Goal: Use online tool/utility: Utilize a website feature to perform a specific function

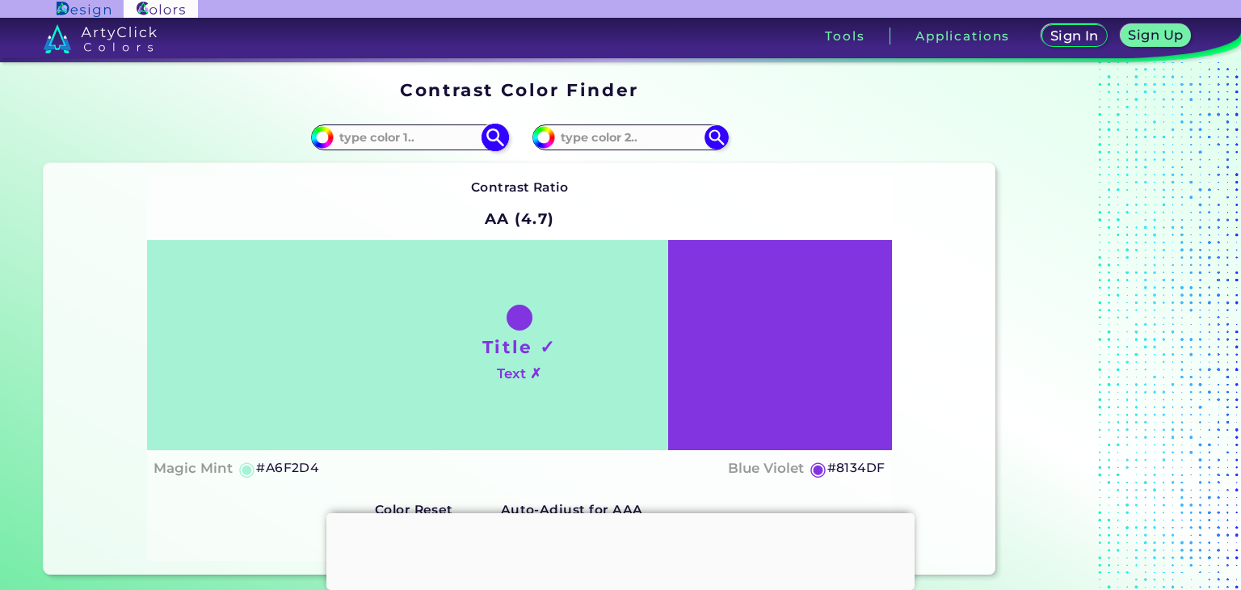
click at [322, 128] on input "#a6f2d4" at bounding box center [320, 135] width 20 height 20
type input "#496f60"
type input "#496F60"
type input "#466d5d"
type input "#466D5D"
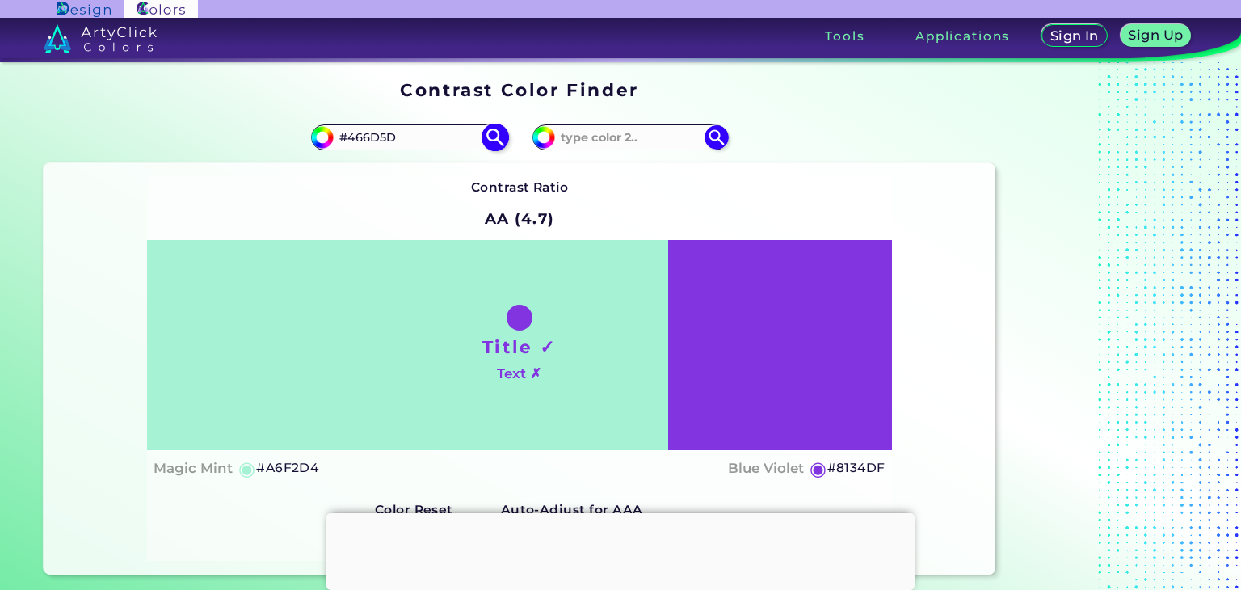
type input "#456e5d"
type input "#456E5D"
type input "#446f5e"
type input "#446F5E"
type input "#43705e"
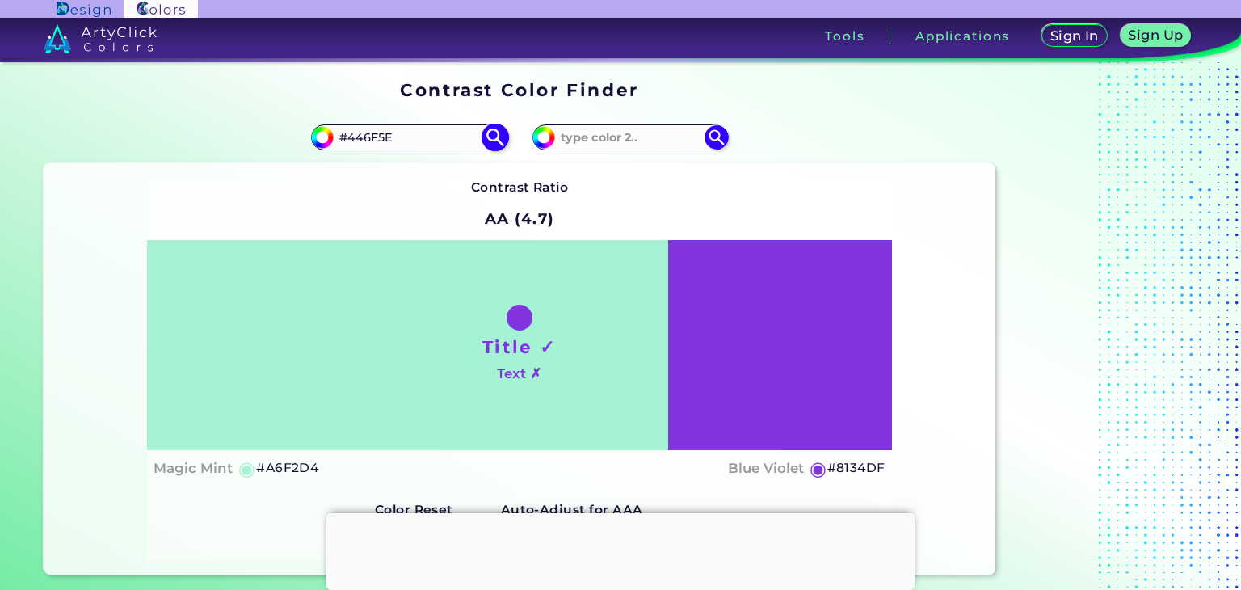
type input "#43705E"
type input "#406d5b"
type input "#406D5B"
type input "#3f6e5b"
type input "#3F6E5B"
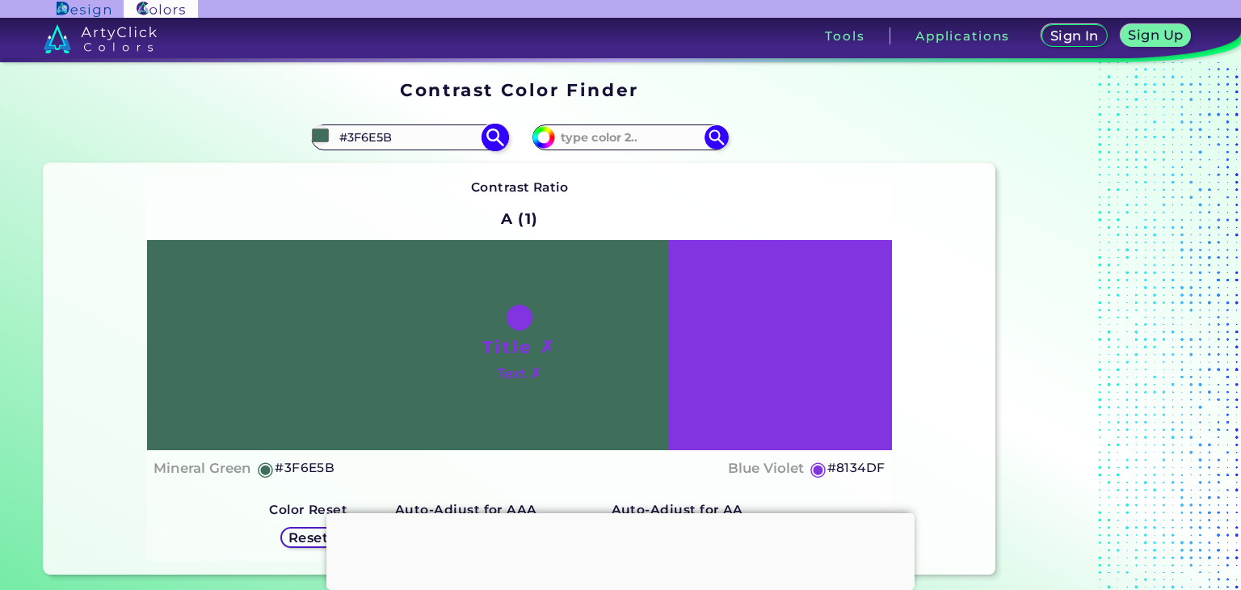
type input "#3e6a59"
type input "#3E6A59"
type input "#2b4038"
type input "#2B4038"
type input "#000000"
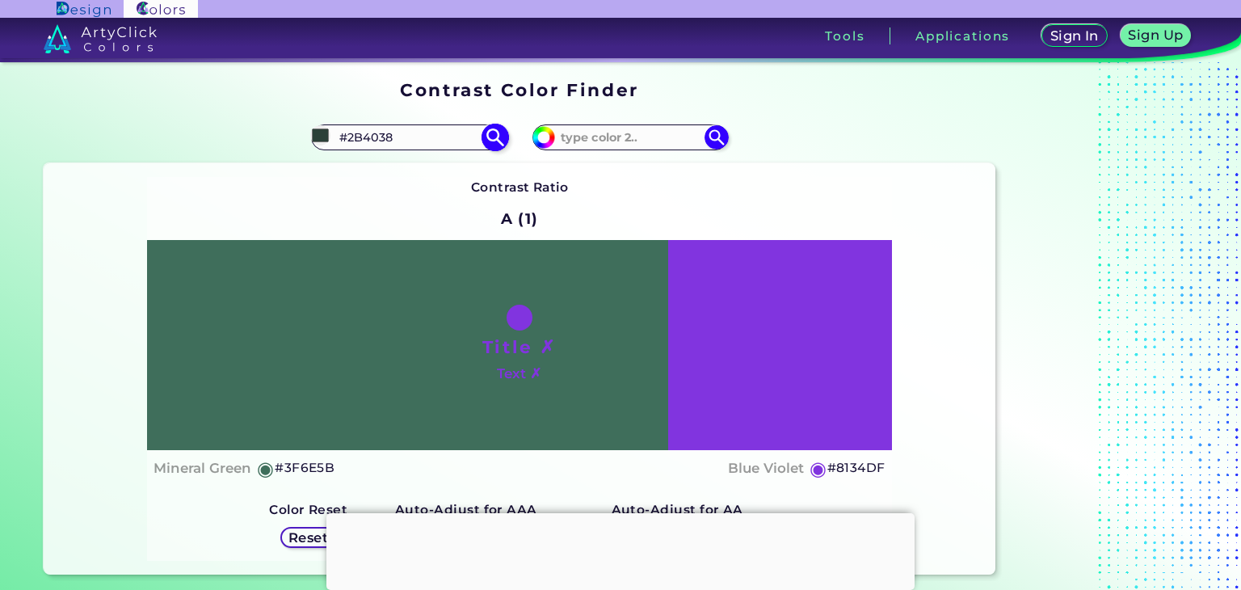
type input "#000000"
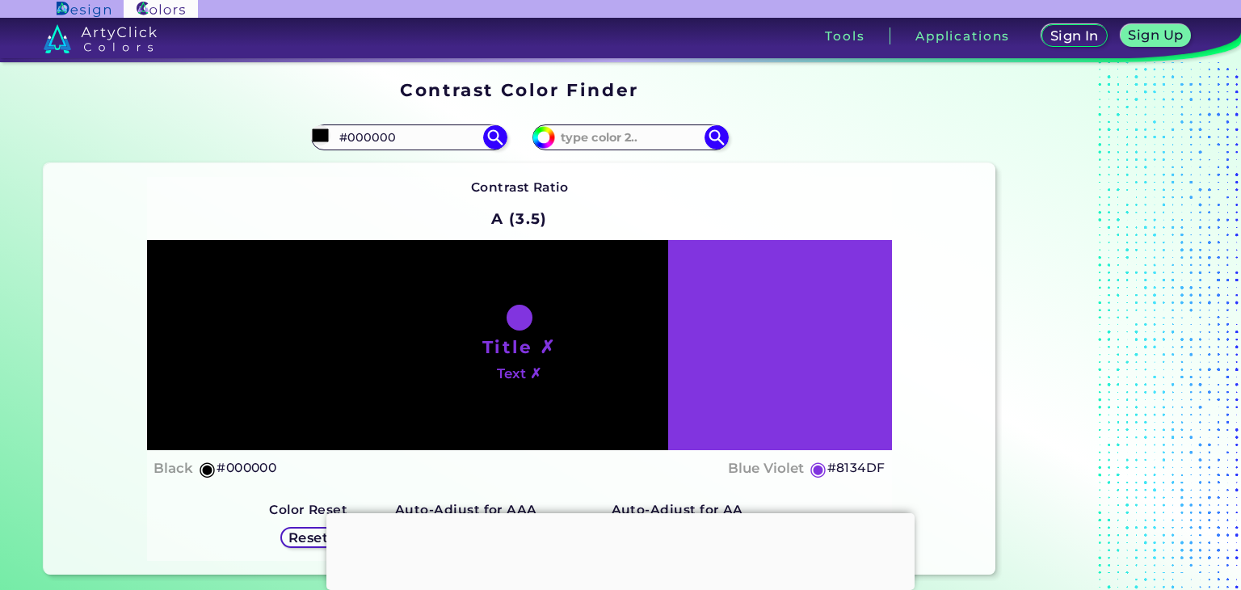
type input "#000000"
click at [700, 343] on div "Title ✗ Text ✗" at bounding box center [519, 345] width 745 height 211
click at [549, 137] on input "#8134df" at bounding box center [542, 135] width 20 height 20
type input "#8e849a"
type input "#8E849A"
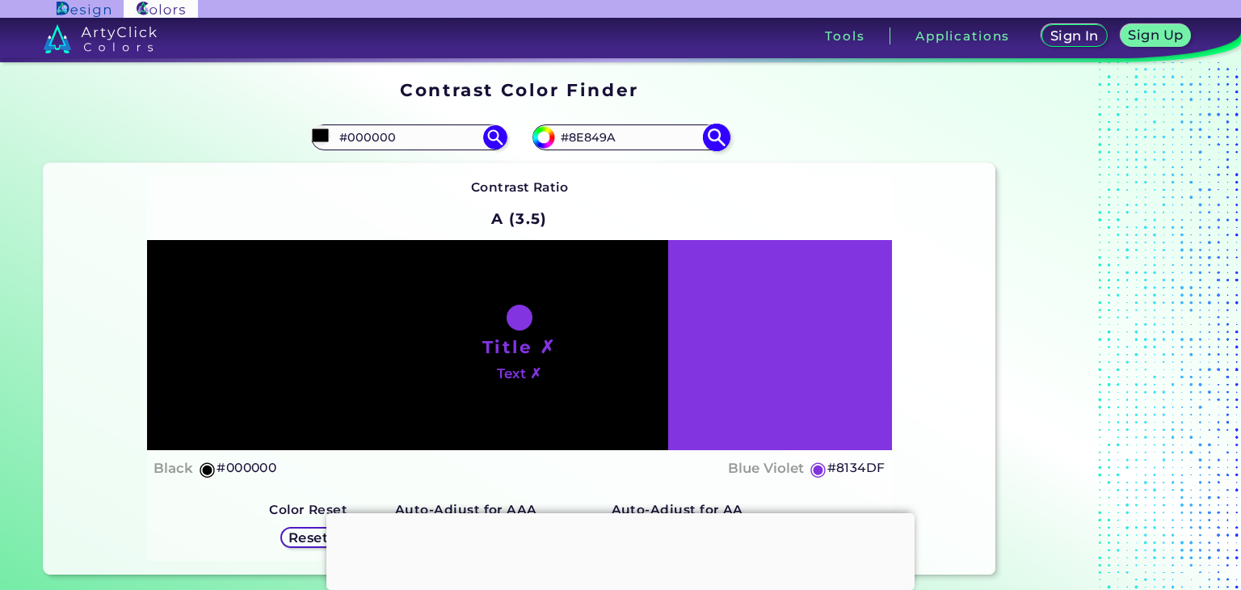
type input "#90869c"
type input "#90869C"
type input "#90879b"
type input "#90879B"
type input "#9b93a5"
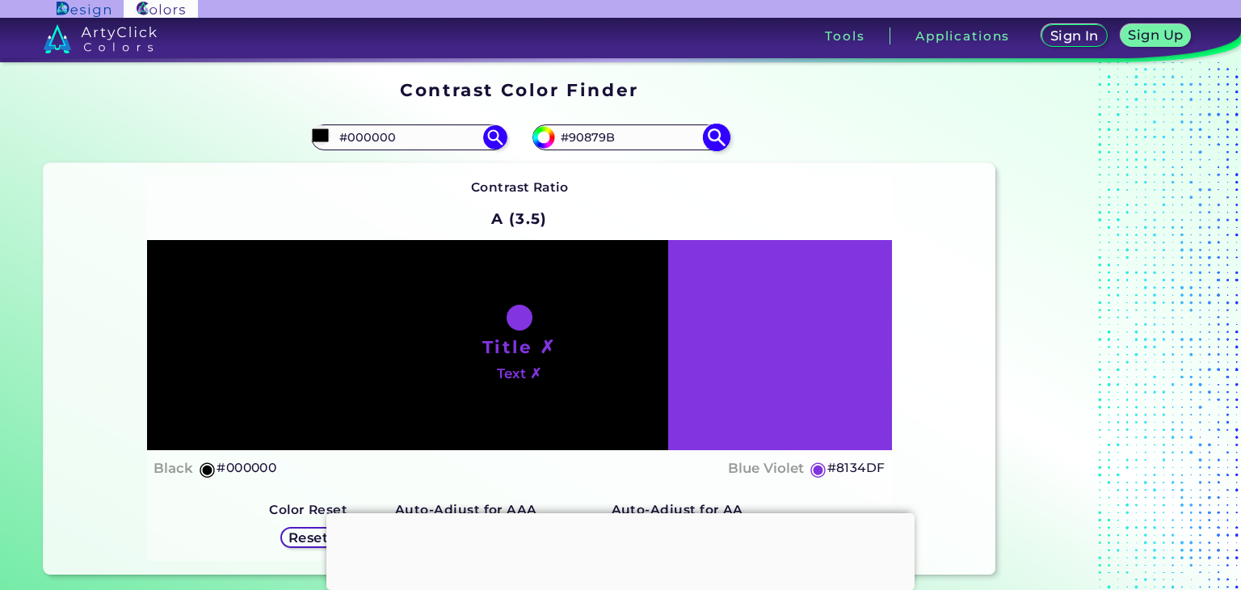
type input "#9B93A5"
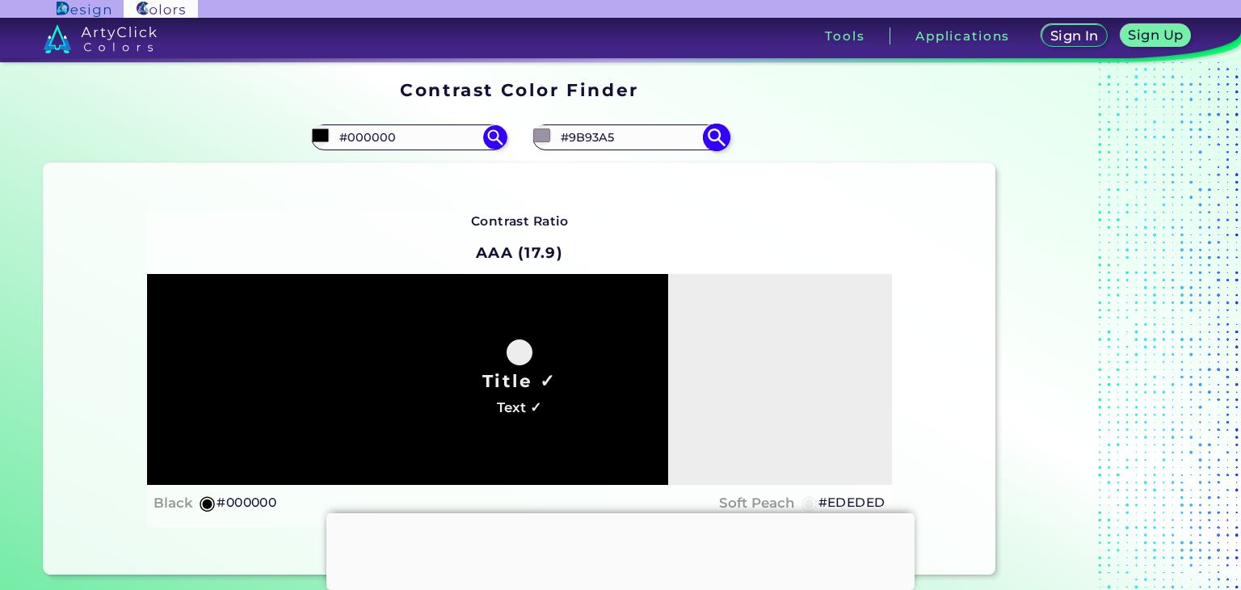
type input "#ededed"
type input "#EDEDED"
type input "#ffffff"
type input "#FFFFFF"
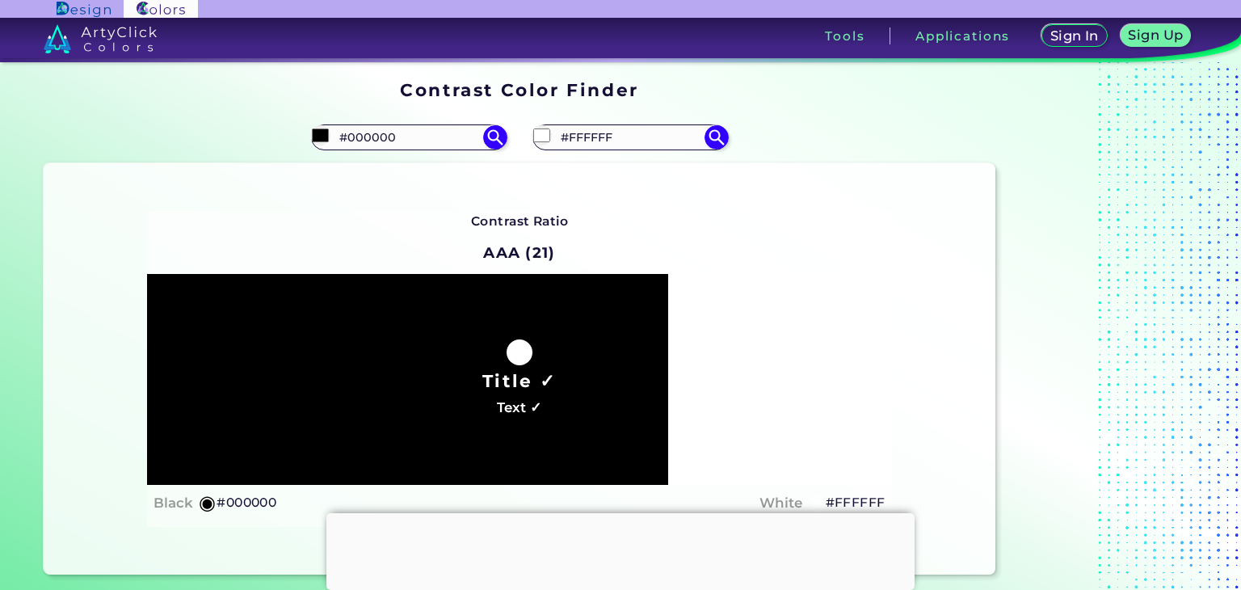
type input "#ffffff"
click at [802, 246] on div "Contrast Ratio AAA (21) Title ✓ Text ✓ Black ◉ #000000 White ◉" at bounding box center [519, 369] width 745 height 316
